Goal: Task Accomplishment & Management: Use online tool/utility

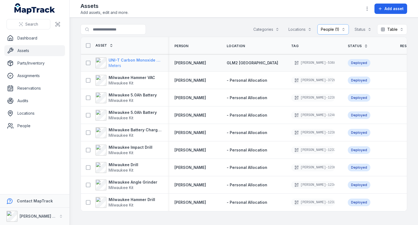
click at [151, 59] on strong "UNI-T Carbon Monoxide Meter" at bounding box center [135, 59] width 53 height 5
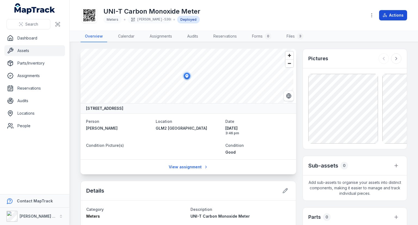
click at [399, 19] on button "Actions" at bounding box center [393, 15] width 28 height 10
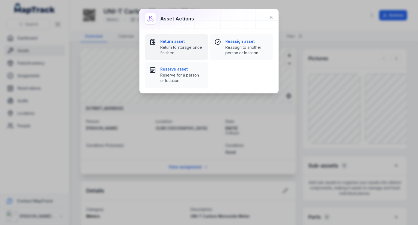
click at [179, 40] on strong "Return asset" at bounding box center [181, 41] width 43 height 5
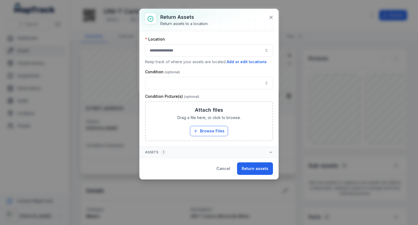
click at [175, 52] on button "button" at bounding box center [209, 50] width 128 height 13
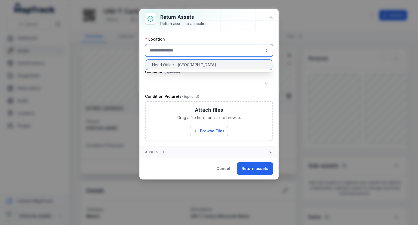
click at [173, 65] on span "- Head Office - [GEOGRAPHIC_DATA]" at bounding box center [183, 64] width 67 height 5
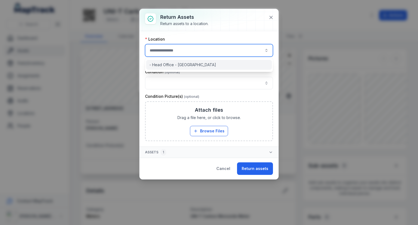
type input "**********"
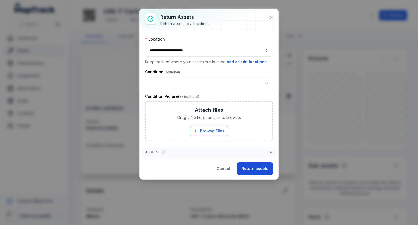
click at [251, 165] on button "Return assets" at bounding box center [255, 168] width 36 height 13
